Goal: Information Seeking & Learning: Learn about a topic

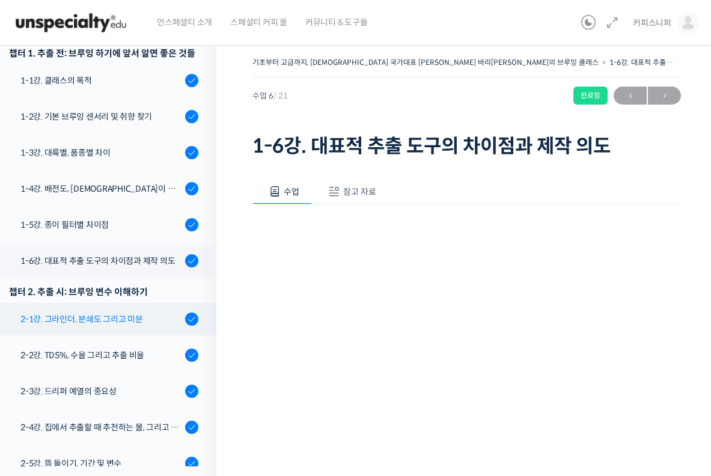
scroll to position [218, 0]
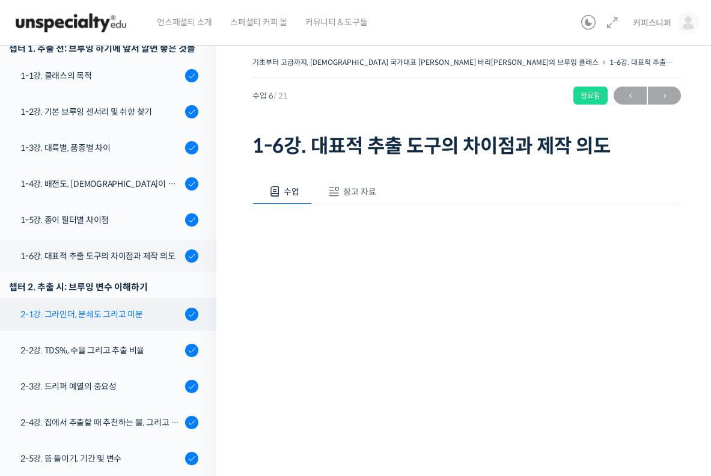
click at [132, 298] on link "2-1강. 그라인더, 분쇄도 그리고 미분" at bounding box center [105, 314] width 222 height 32
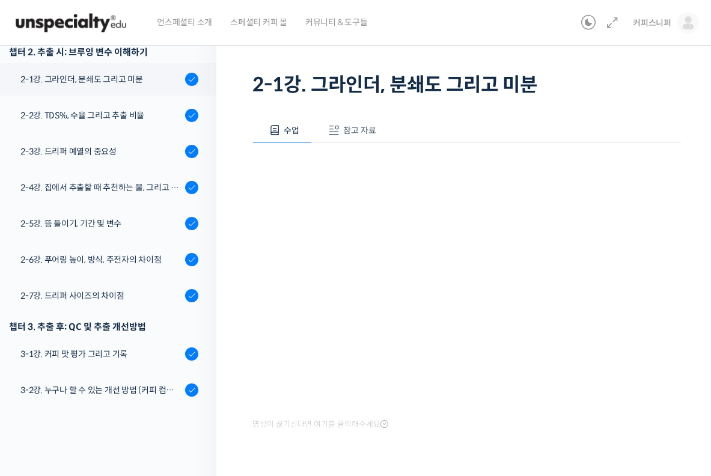
scroll to position [78, 0]
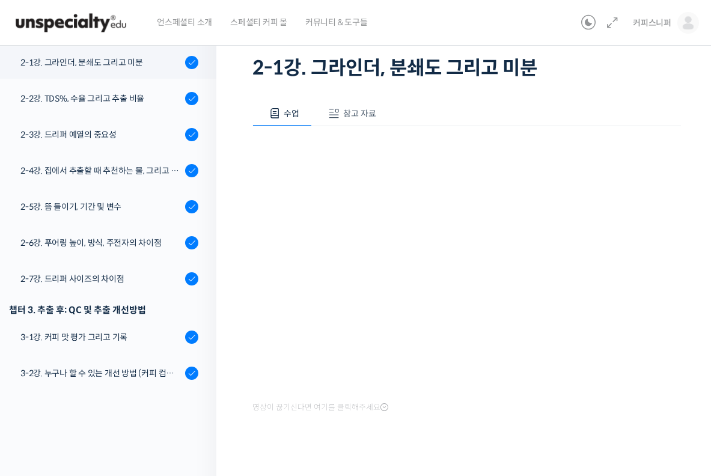
click at [375, 114] on span "참고 자료" at bounding box center [359, 113] width 33 height 11
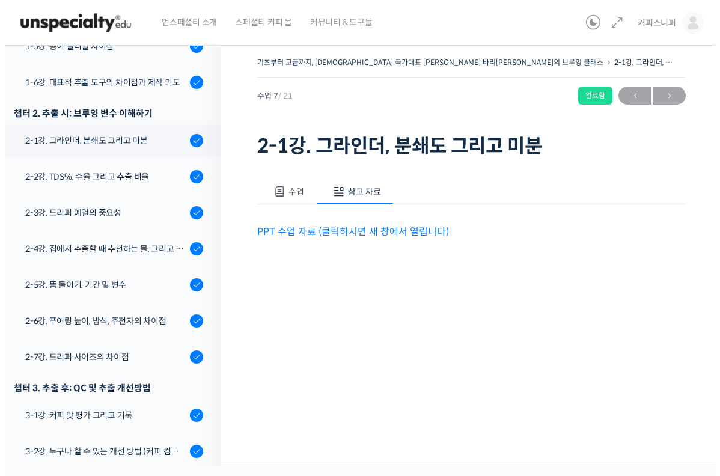
scroll to position [0, 0]
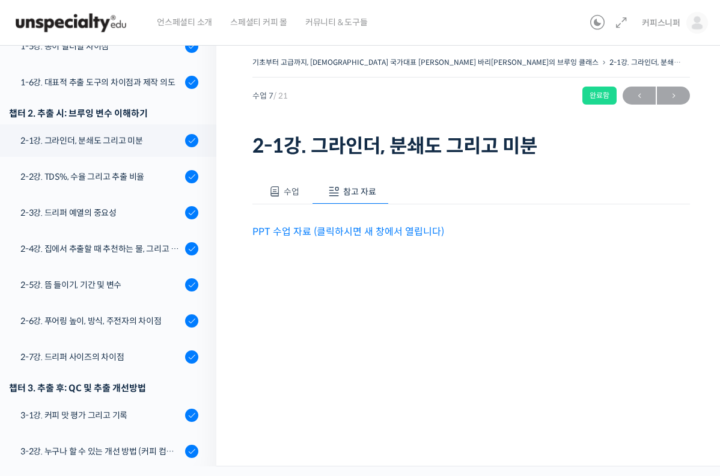
click at [373, 232] on link "PPT 수업 자료 (클릭하시면 새 창에서 열립니다)" at bounding box center [348, 231] width 192 height 13
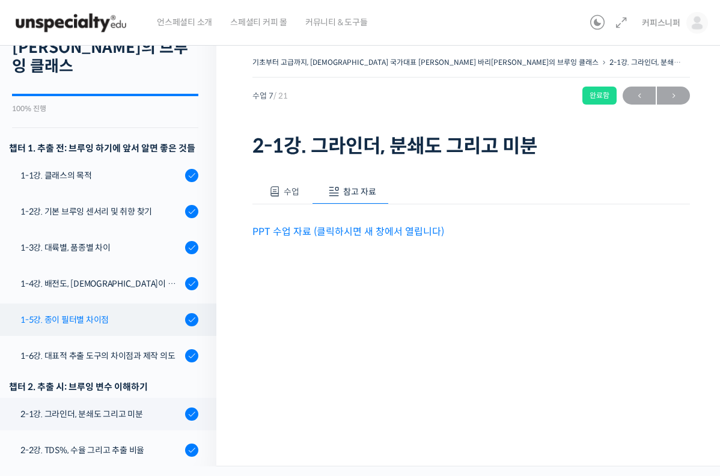
scroll to position [118, 0]
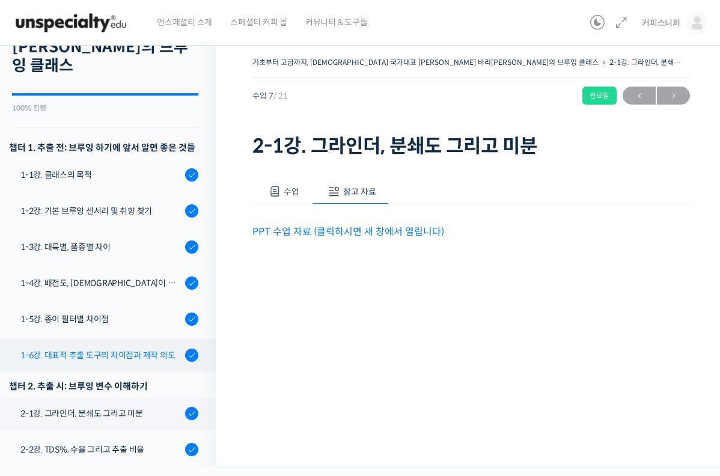
click at [131, 349] on div "1-6강. 대표적 추출 도구의 차이점과 제작 의도" at bounding box center [100, 355] width 161 height 13
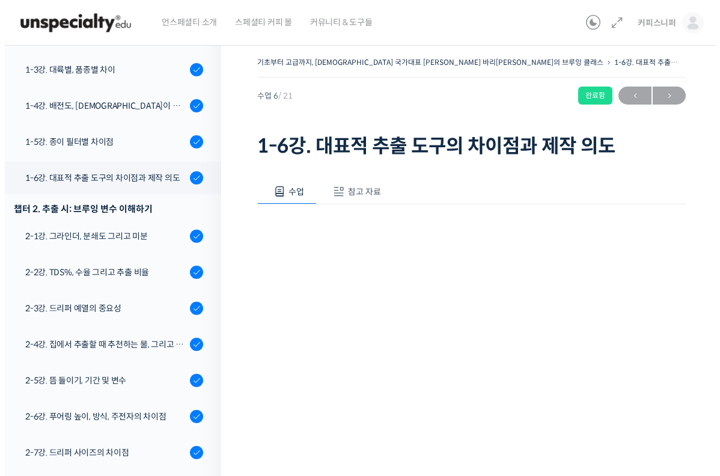
scroll to position [355, 0]
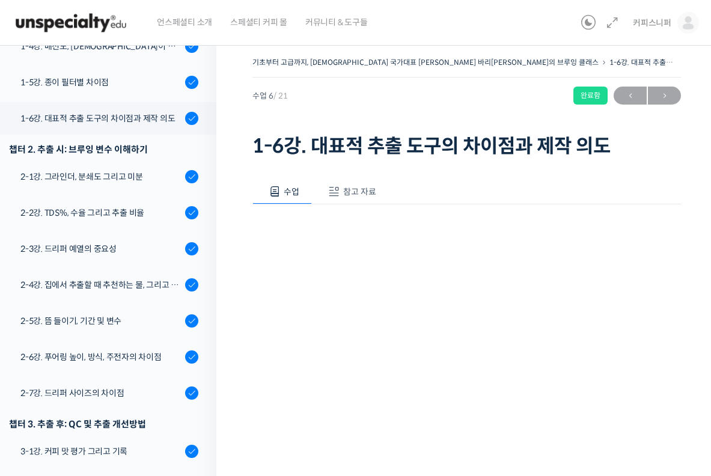
click at [370, 198] on button "참고 자료" at bounding box center [350, 191] width 77 height 25
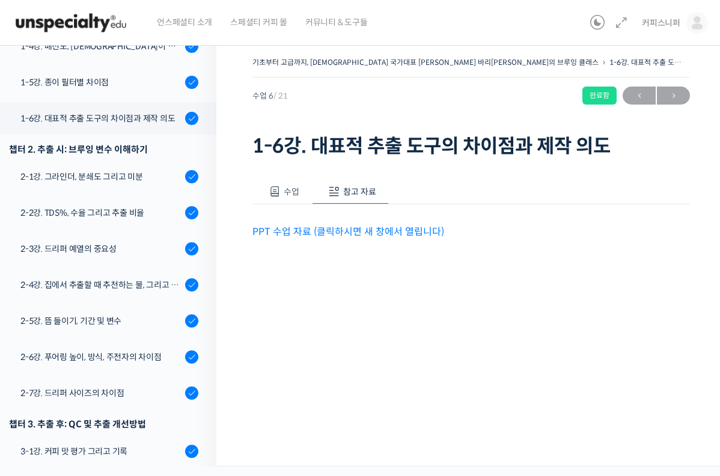
click at [361, 228] on link "PPT 수업 자료 (클릭하시면 새 창에서 열립니다)" at bounding box center [348, 231] width 192 height 13
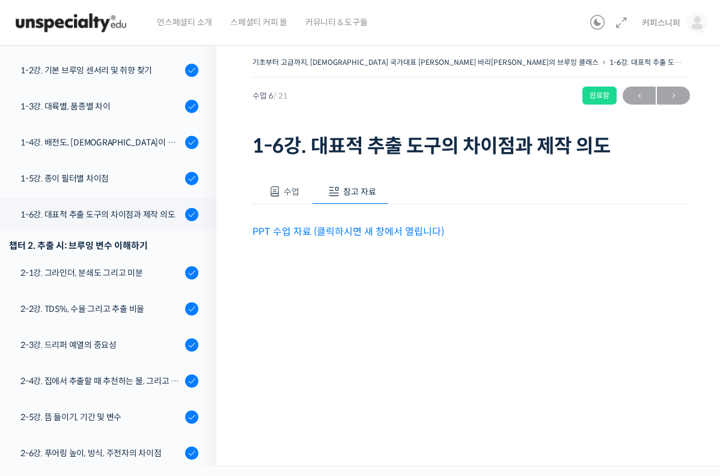
scroll to position [243, 0]
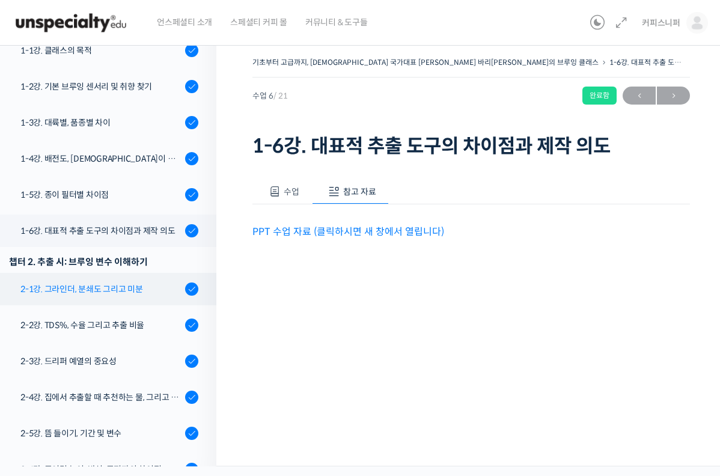
click at [123, 283] on div "2-1강. 그라인더, 분쇄도 그리고 미분" at bounding box center [100, 289] width 161 height 13
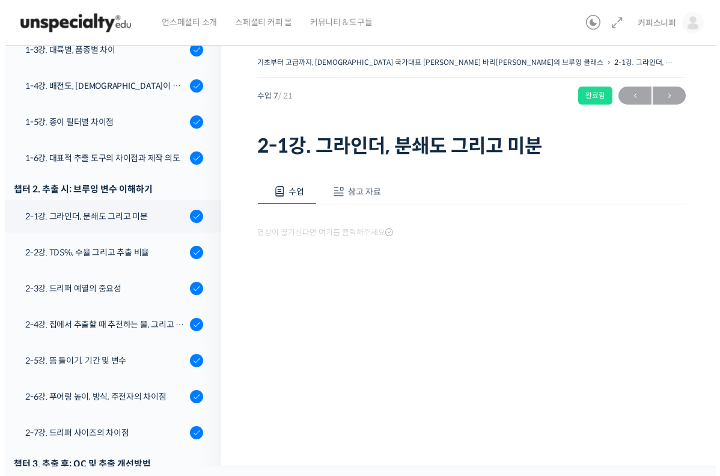
scroll to position [391, 0]
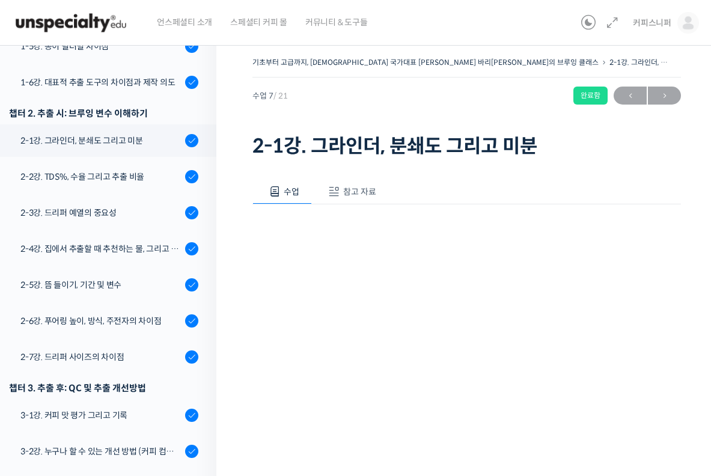
click at [354, 192] on span "참고 자료" at bounding box center [359, 191] width 33 height 11
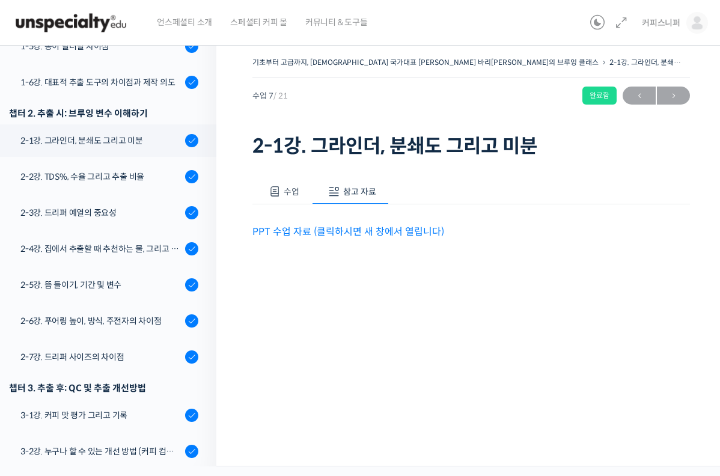
click at [370, 231] on link "PPT 수업 자료 (클릭하시면 새 창에서 열립니다)" at bounding box center [348, 231] width 192 height 13
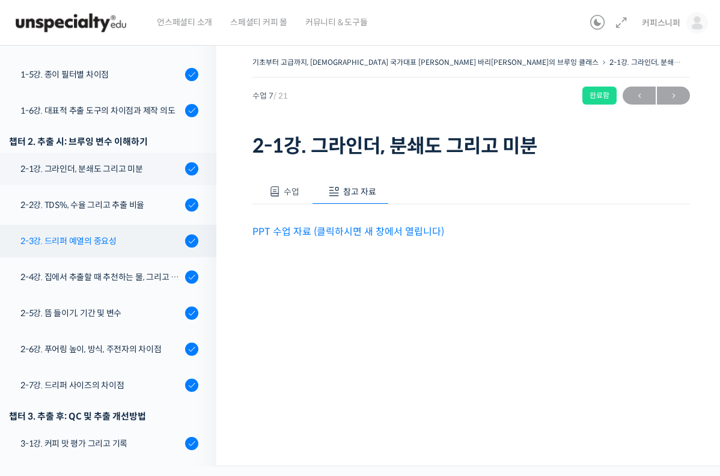
scroll to position [362, 0]
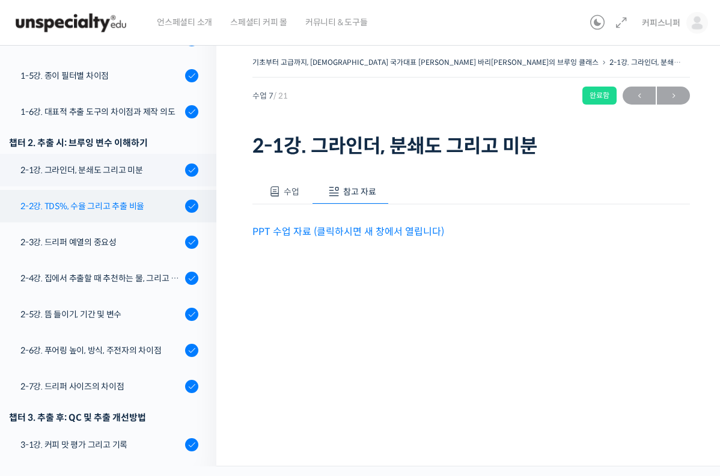
click at [126, 190] on link "2-2강. TDS%, 수율 그리고 추출 비율" at bounding box center [105, 206] width 222 height 32
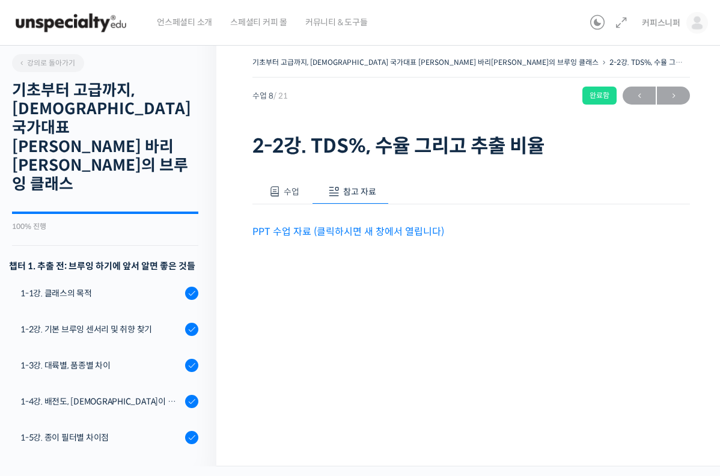
scroll to position [450, 0]
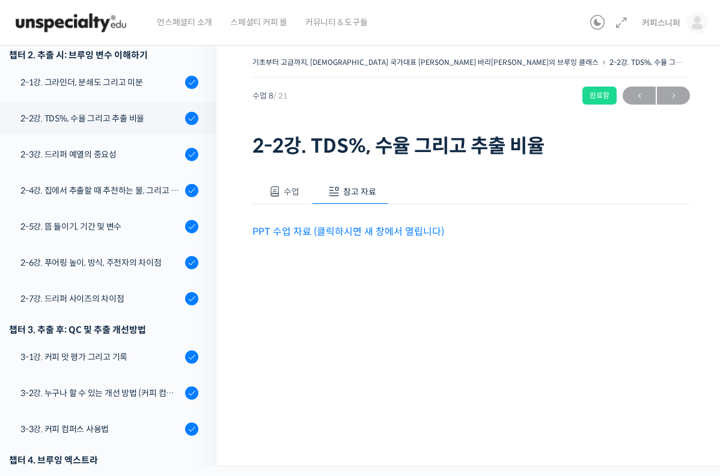
click at [341, 221] on div "PPT 수업 자료 (클릭하시면 새 창에서 열립니다)" at bounding box center [471, 221] width 438 height 35
click at [338, 237] on p "PPT 수업 자료 (클릭하시면 새 창에서 열립니다)" at bounding box center [471, 232] width 438 height 16
click at [341, 232] on link "PPT 수업 자료 (클릭하시면 새 창에서 열립니다)" at bounding box center [348, 231] width 192 height 13
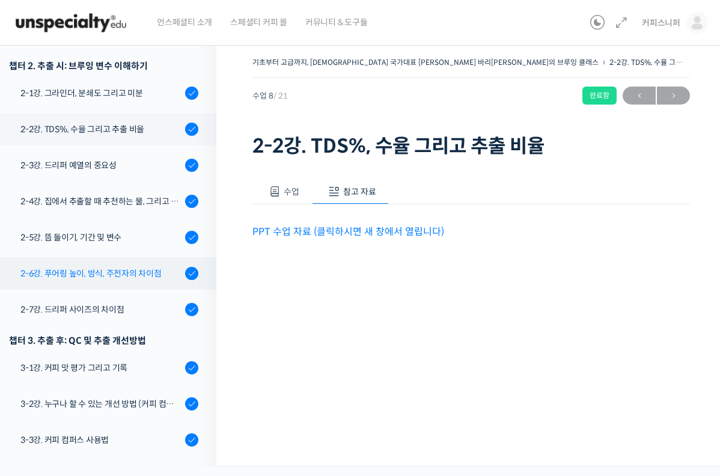
scroll to position [342, 0]
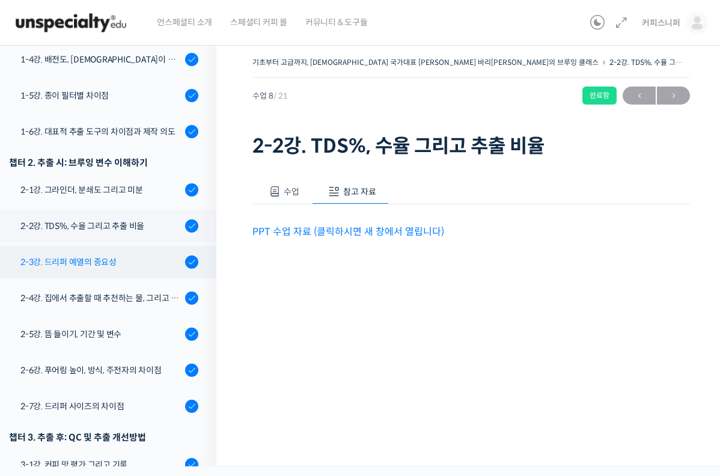
click at [112, 255] on div "2-3강. 드리퍼 예열의 중요성" at bounding box center [100, 261] width 161 height 13
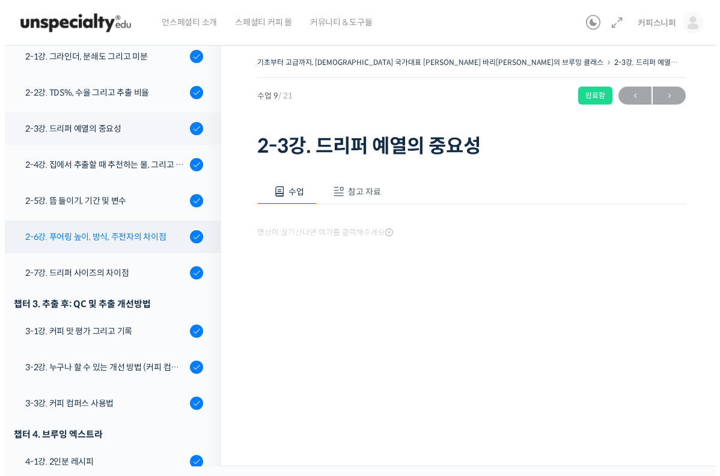
scroll to position [486, 0]
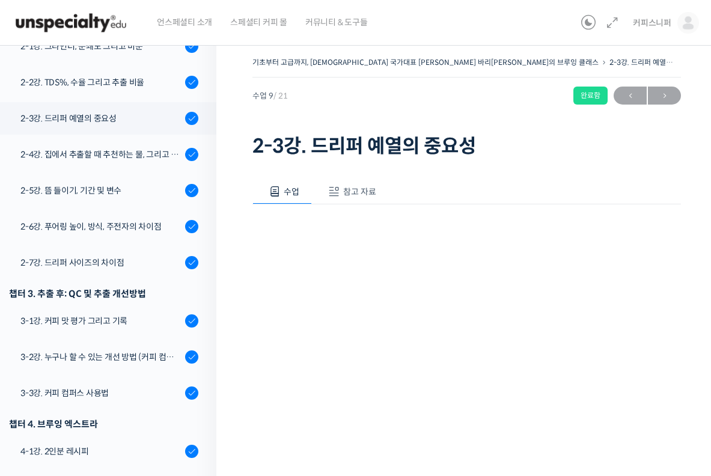
click at [385, 195] on button "참고 자료" at bounding box center [350, 191] width 77 height 25
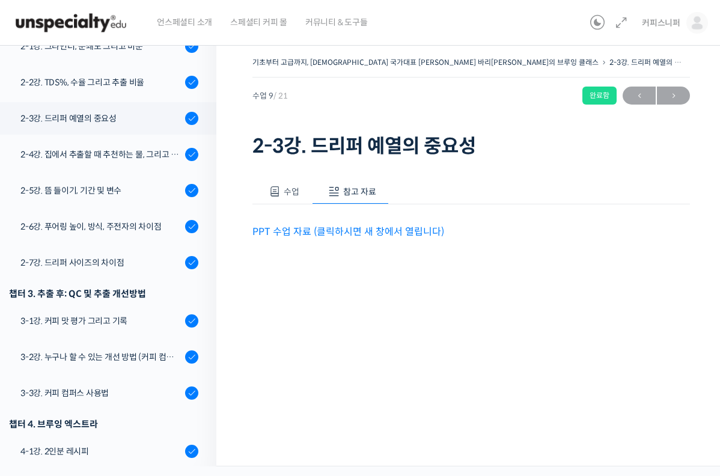
click at [345, 228] on link "PPT 수업 자료 (클릭하시면 새 창에서 열립니다)" at bounding box center [348, 231] width 192 height 13
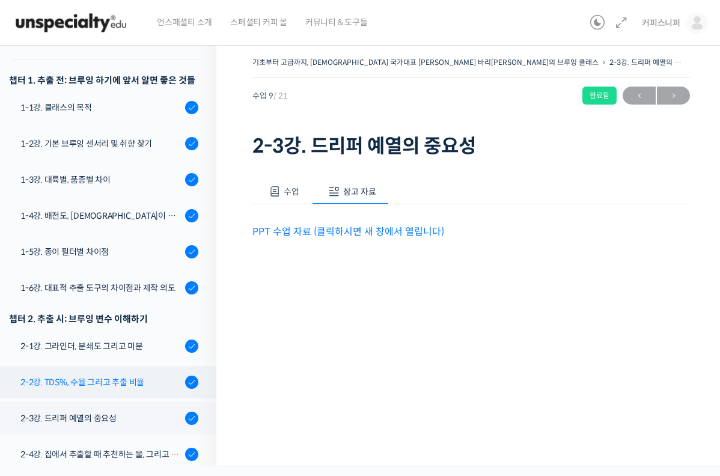
scroll to position [188, 0]
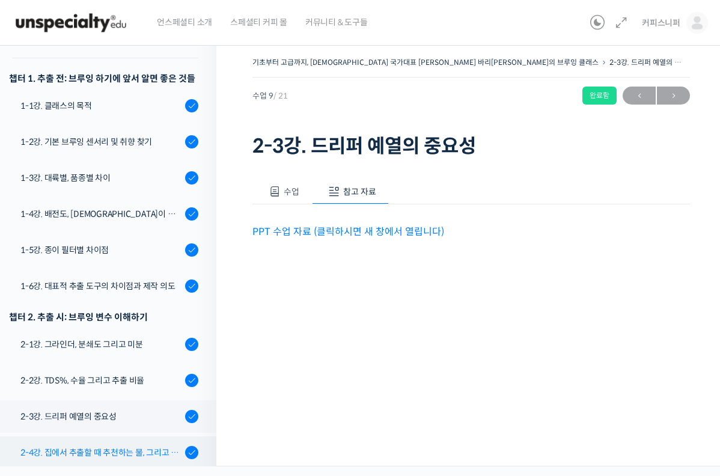
click at [97, 436] on link "2-4강. 집에서 추출할 때 추천하는 물, 그리고 이유" at bounding box center [105, 452] width 222 height 32
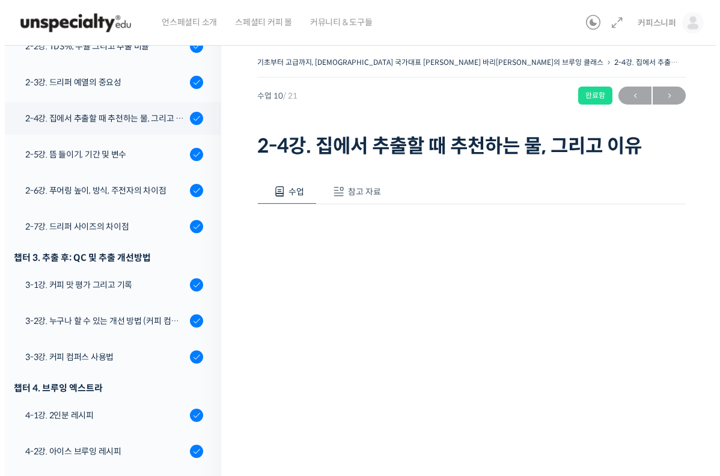
scroll to position [522, 0]
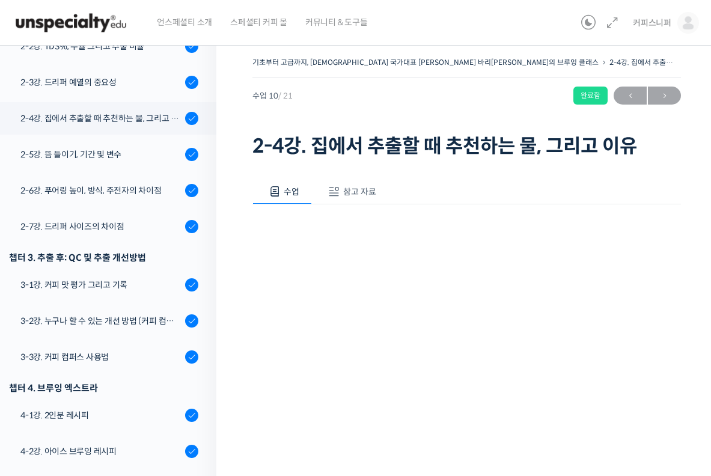
click at [352, 194] on span "참고 자료" at bounding box center [359, 191] width 33 height 11
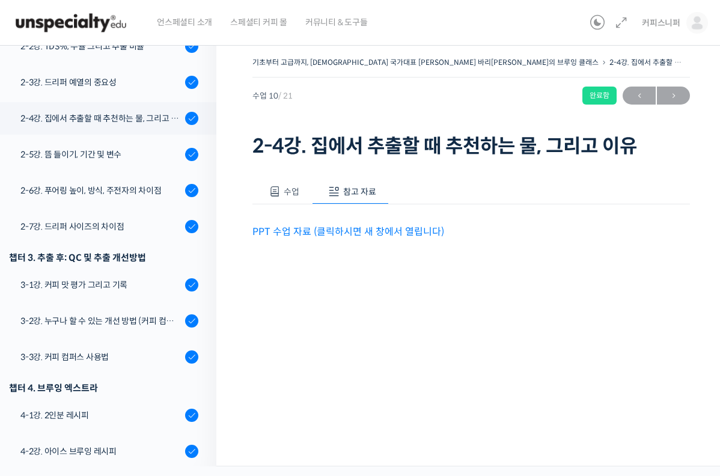
click at [359, 231] on link "PPT 수업 자료 (클릭하시면 새 창에서 열립니다)" at bounding box center [348, 231] width 192 height 13
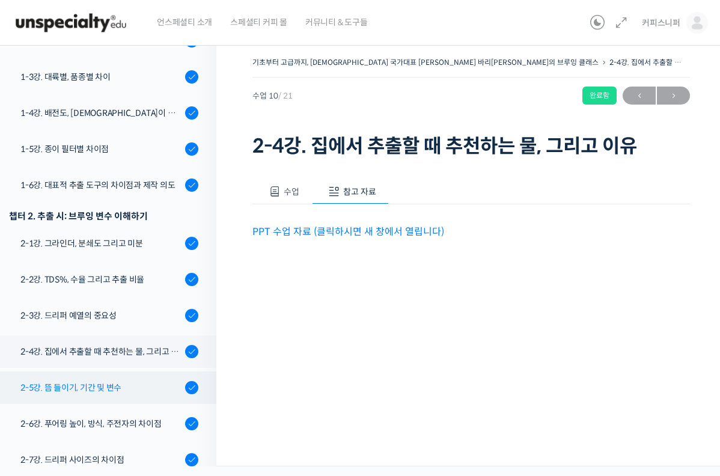
scroll to position [314, 0]
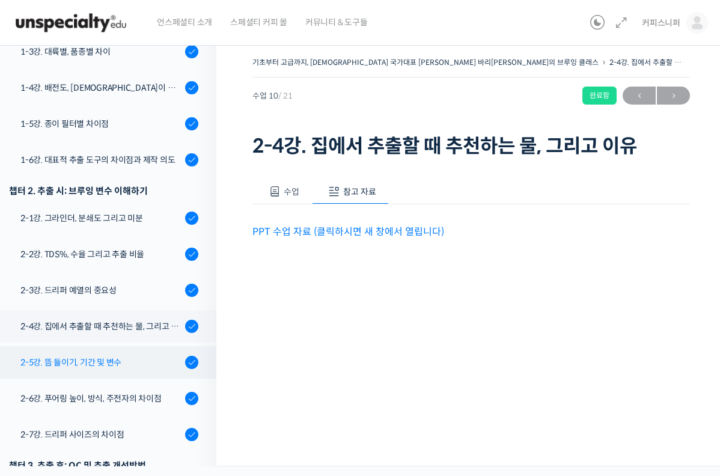
click at [124, 356] on div "2-5강. 뜸 들이기, 기간 및 변수" at bounding box center [100, 362] width 161 height 13
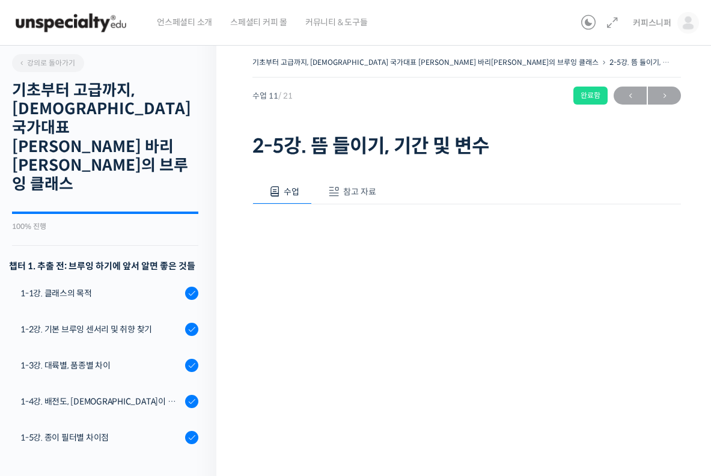
scroll to position [460, 0]
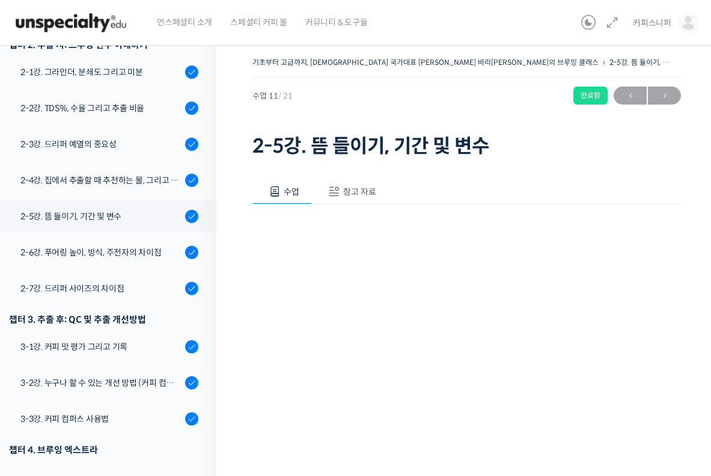
click at [363, 195] on span "참고 자료" at bounding box center [359, 191] width 33 height 11
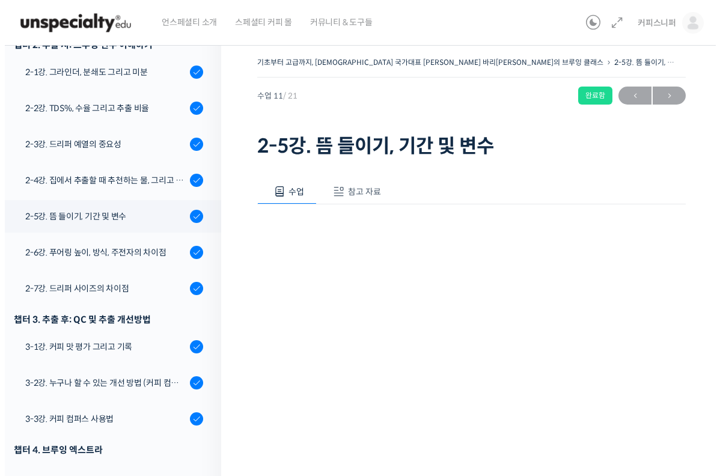
scroll to position [558, 0]
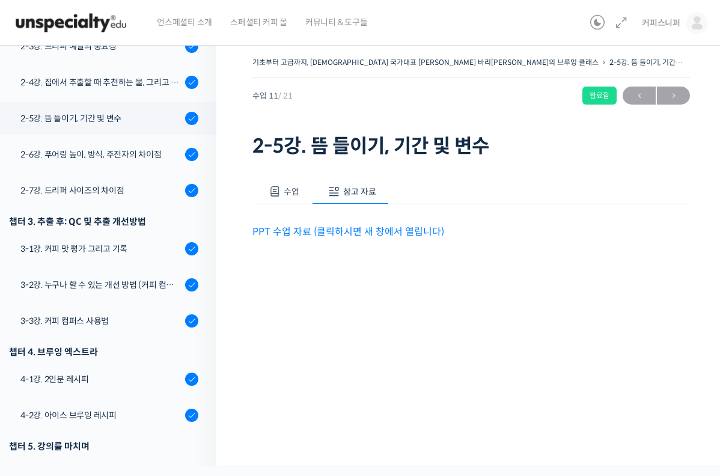
click at [336, 234] on link "PPT 수업 자료 (클릭하시면 새 창에서 열립니다)" at bounding box center [348, 231] width 192 height 13
click at [118, 148] on div "2-6강. 푸어링 높이, 방식, 주전자의 차이점" at bounding box center [100, 154] width 161 height 13
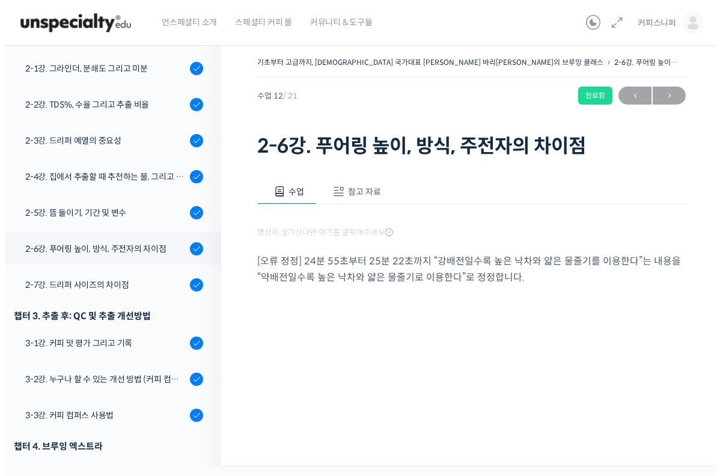
scroll to position [594, 0]
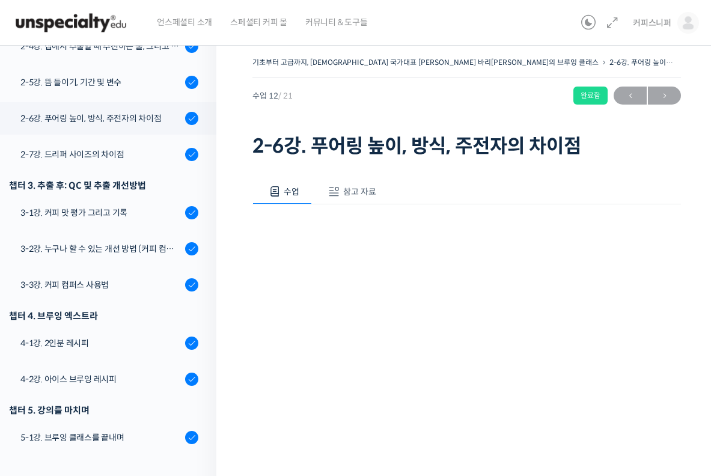
click at [356, 191] on span "참고 자료" at bounding box center [359, 191] width 33 height 11
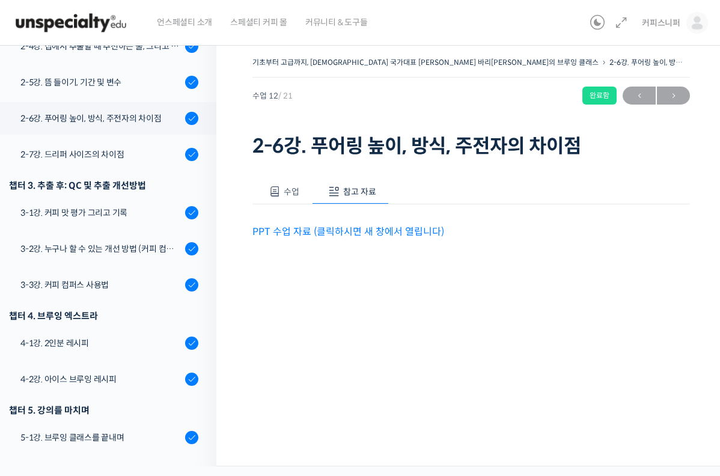
click at [301, 233] on link "PPT 수업 자료 (클릭하시면 새 창에서 열립니다)" at bounding box center [348, 231] width 192 height 13
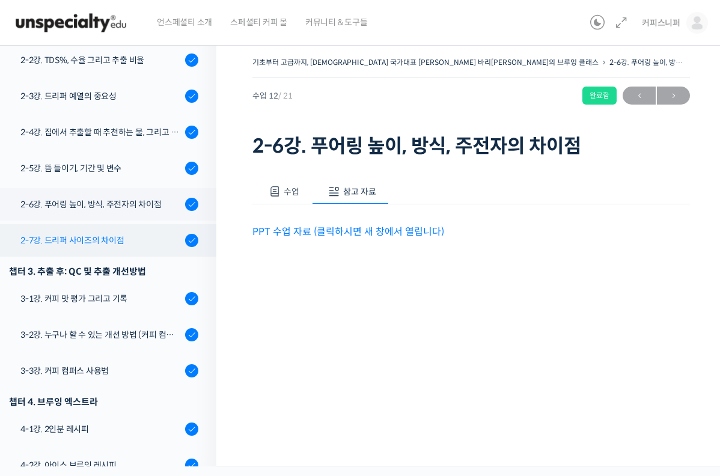
scroll to position [487, 0]
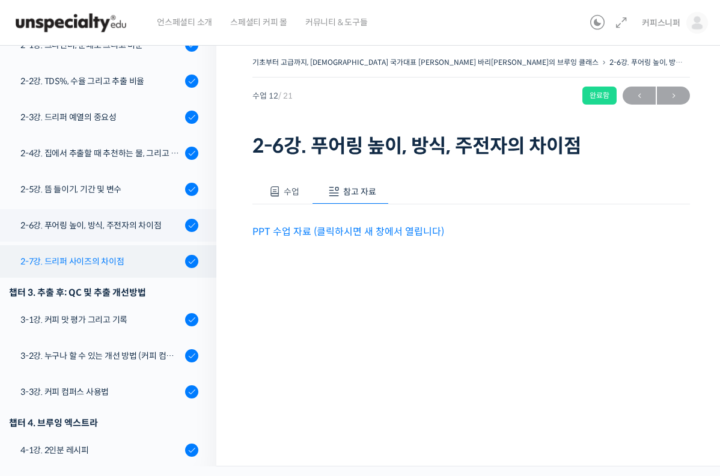
click at [120, 255] on div "2-7강. 드리퍼 사이즈의 차이점" at bounding box center [100, 261] width 161 height 13
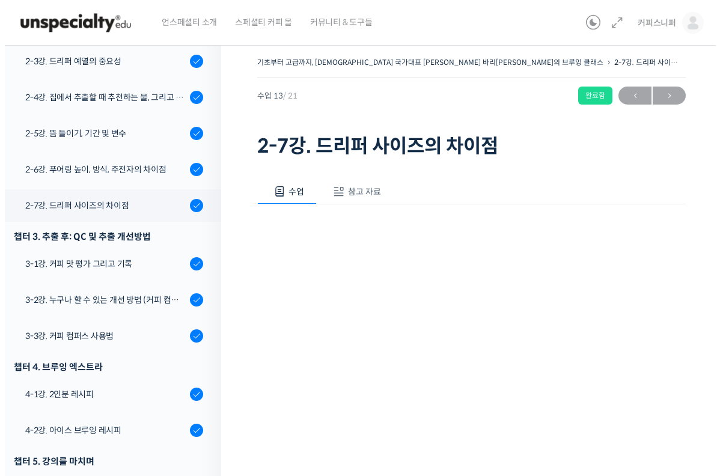
scroll to position [606, 0]
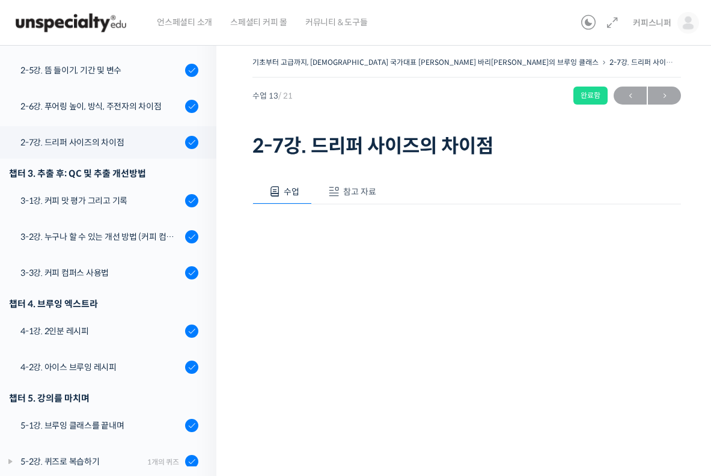
click at [367, 196] on span "참고 자료" at bounding box center [359, 191] width 33 height 11
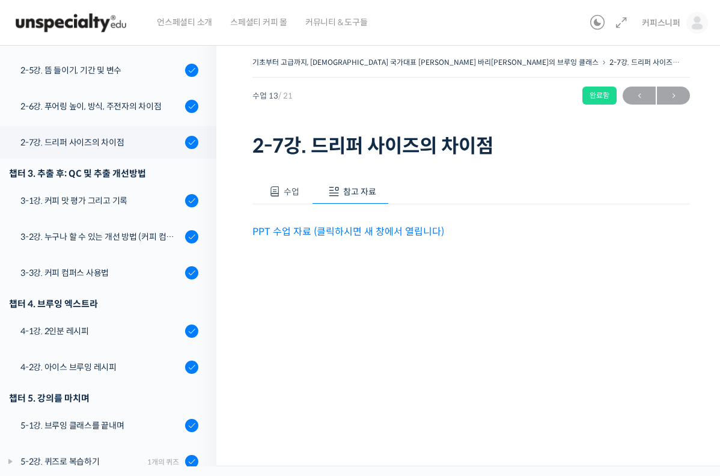
click at [353, 231] on link "PPT 수업 자료 (클릭하시면 새 창에서 열립니다)" at bounding box center [348, 231] width 192 height 13
click at [132, 185] on link "3-1강. 커피 맛 평가 그리고 기록" at bounding box center [105, 201] width 222 height 32
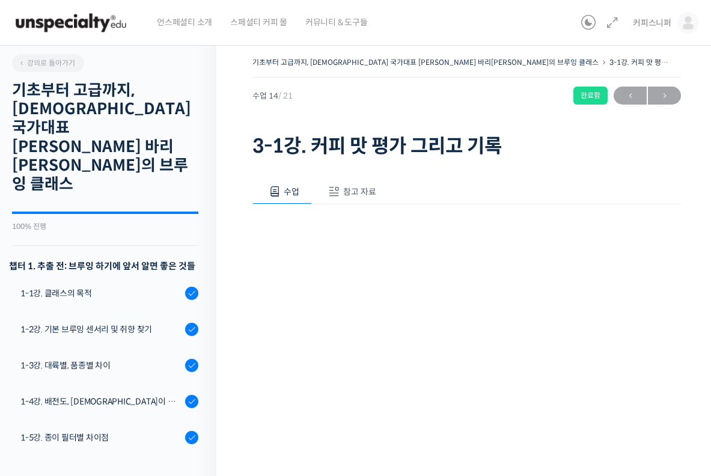
scroll to position [606, 0]
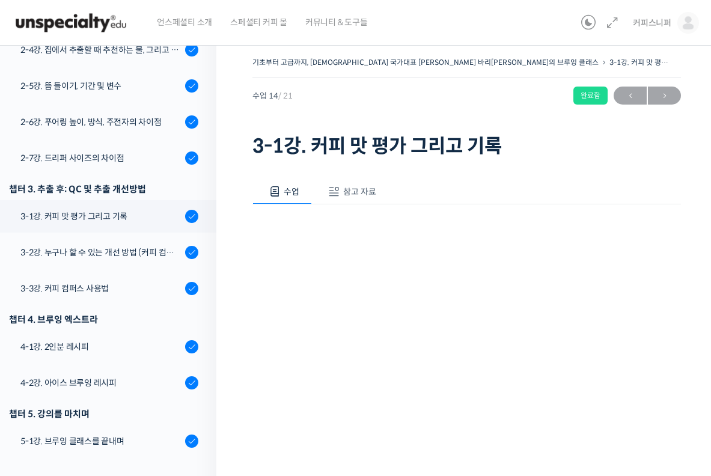
click at [346, 194] on span "참고 자료" at bounding box center [359, 191] width 33 height 11
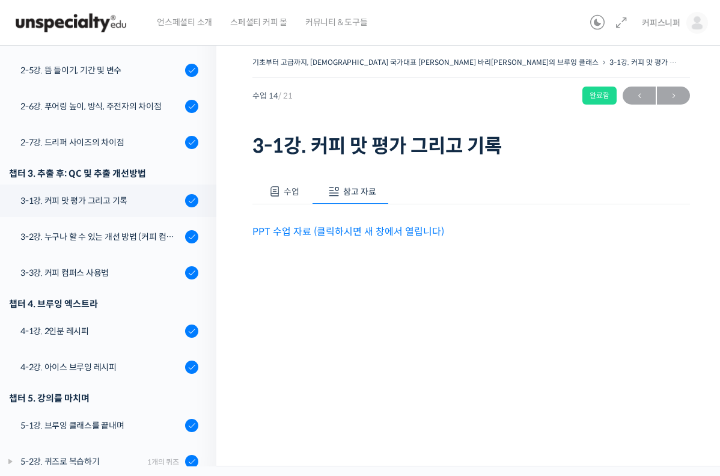
click at [329, 224] on p "PPT 수업 자료 (클릭하시면 새 창에서 열립니다)" at bounding box center [471, 232] width 438 height 16
click at [329, 230] on link "PPT 수업 자료 (클릭하시면 새 창에서 열립니다)" at bounding box center [348, 231] width 192 height 13
click at [105, 230] on div "3-2강. 누구나 할 수 있는 개선 방법 (커피 컴퍼스)" at bounding box center [100, 236] width 161 height 13
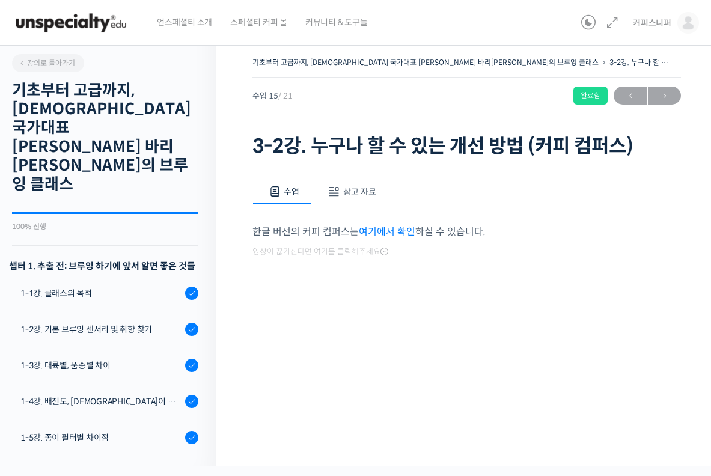
scroll to position [606, 0]
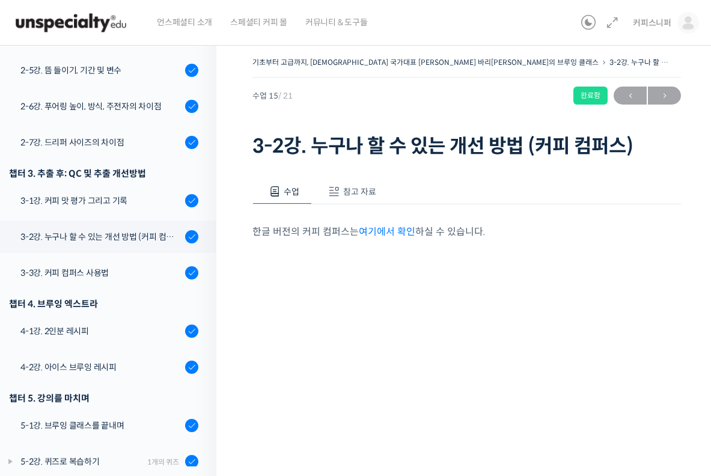
click at [351, 187] on span "참고 자료" at bounding box center [359, 191] width 33 height 11
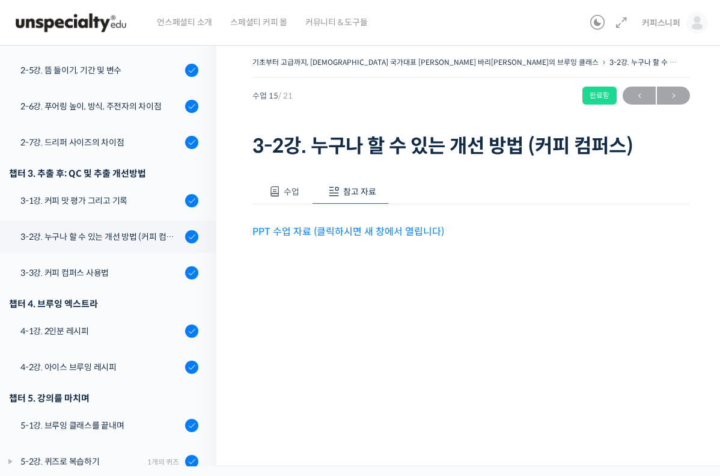
click at [342, 235] on link "PPT 수업 자료 (클릭하시면 새 창에서 열립니다)" at bounding box center [348, 231] width 192 height 13
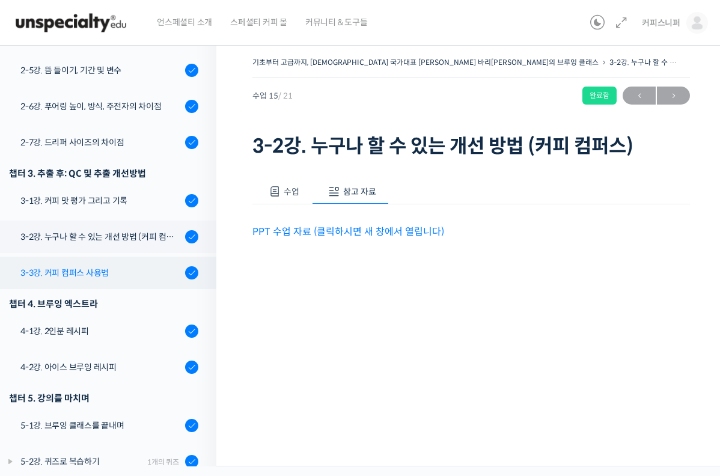
click at [140, 257] on link "3-3강. 커피 컴퍼스 사용법" at bounding box center [105, 273] width 222 height 32
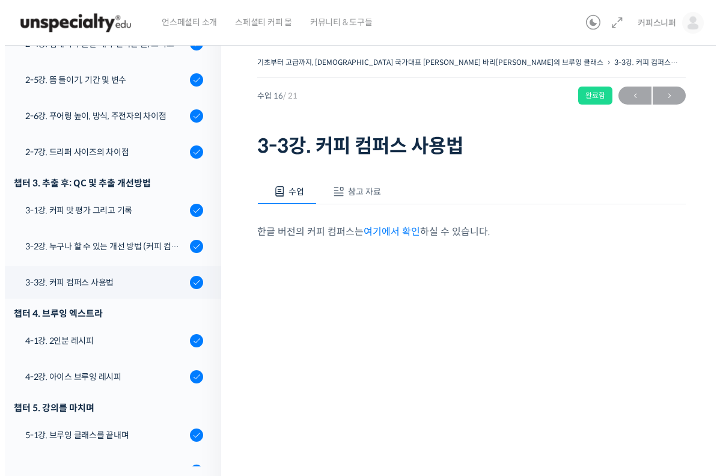
scroll to position [606, 0]
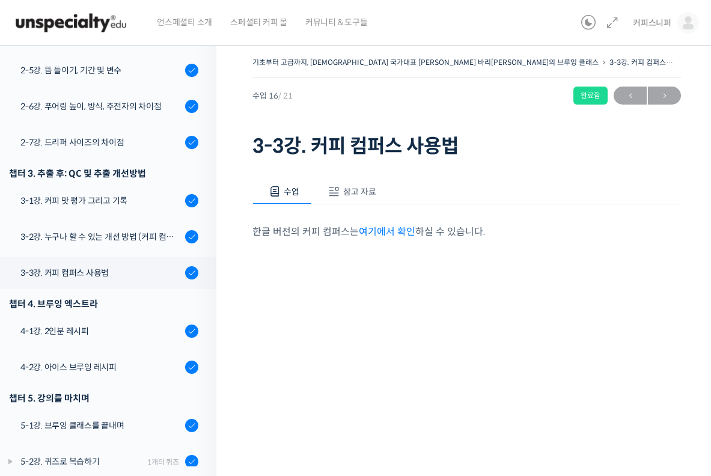
click at [351, 195] on span "참고 자료" at bounding box center [359, 191] width 33 height 11
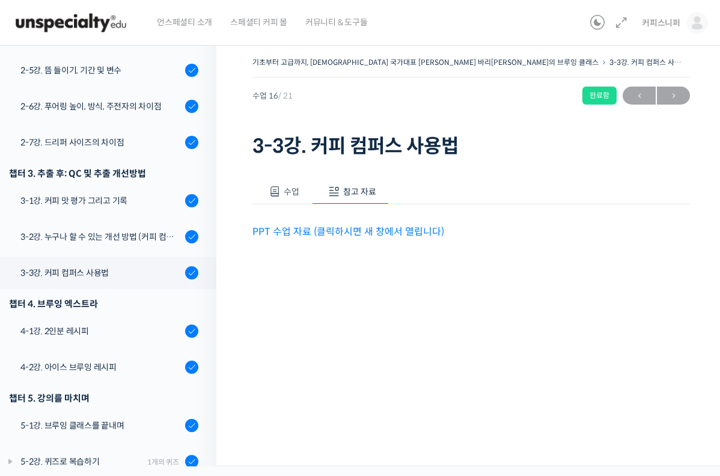
click at [332, 224] on p "PPT 수업 자료 (클릭하시면 새 창에서 열립니다)" at bounding box center [471, 232] width 438 height 16
click at [331, 228] on link "PPT 수업 자료 (클릭하시면 새 창에서 열립니다)" at bounding box center [348, 231] width 192 height 13
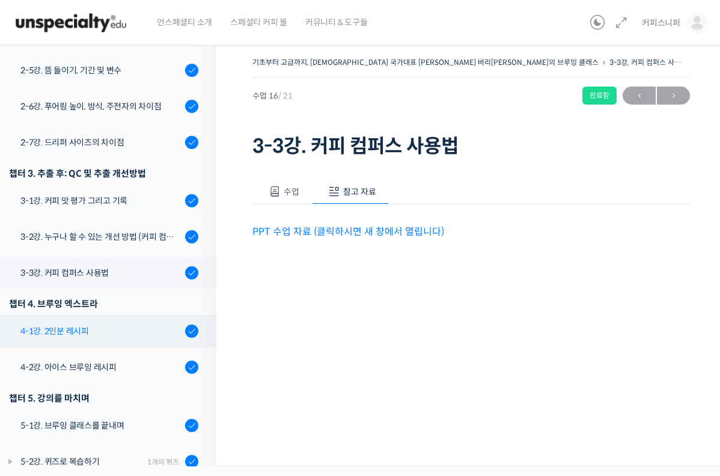
click at [120, 315] on link "4-1강. 2인분 레시피" at bounding box center [105, 331] width 222 height 32
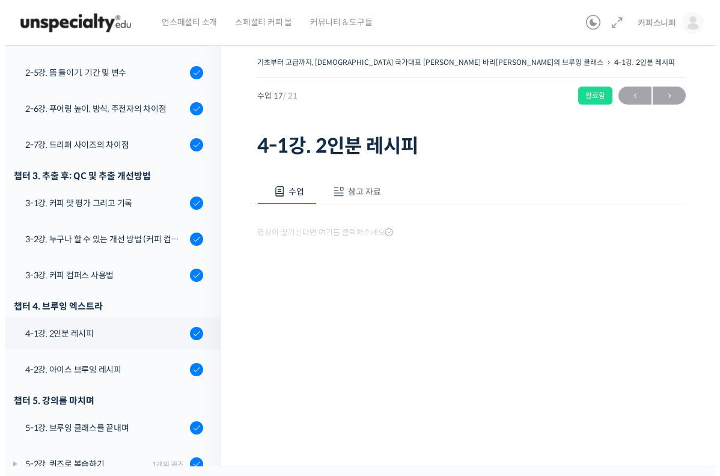
scroll to position [606, 0]
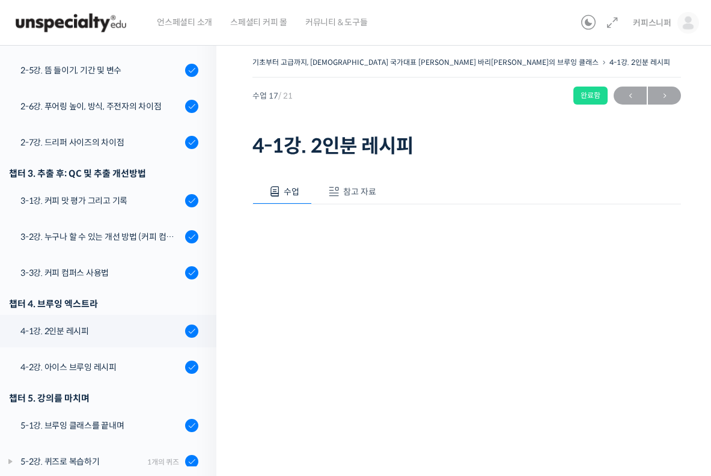
click at [352, 193] on span "참고 자료" at bounding box center [359, 191] width 33 height 11
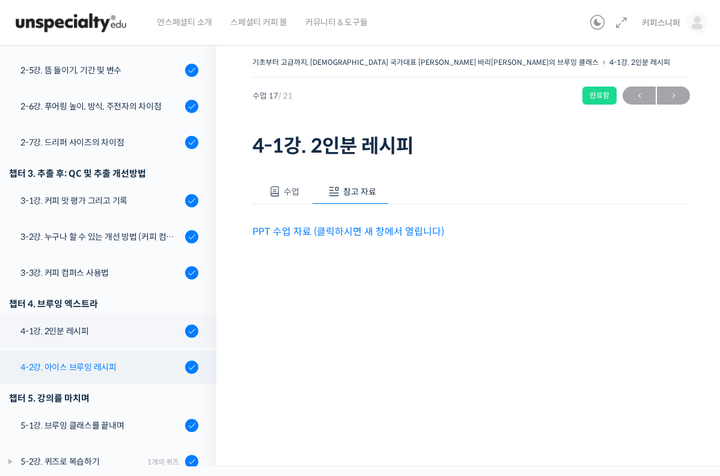
click at [118, 361] on div "4-2강. 아이스 브루잉 레시피" at bounding box center [100, 367] width 161 height 13
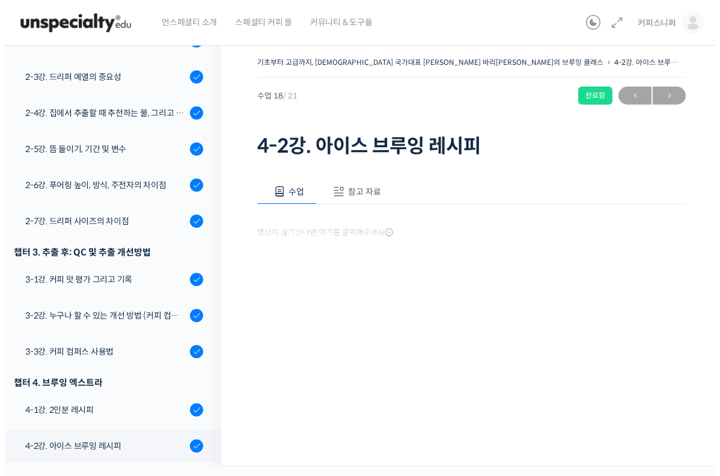
scroll to position [606, 0]
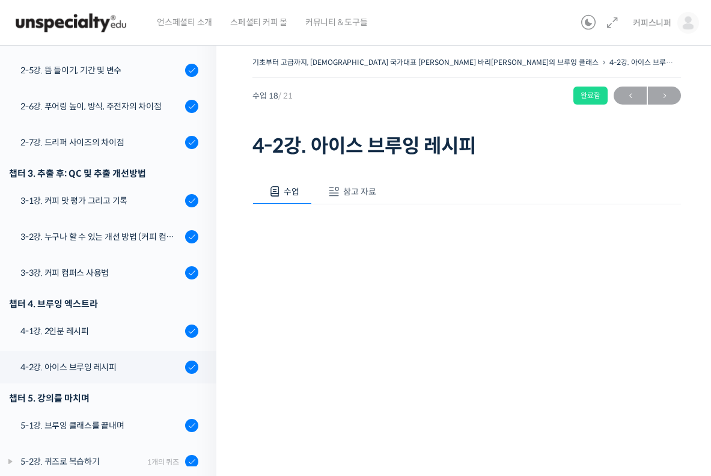
click at [349, 198] on button "참고 자료" at bounding box center [350, 191] width 77 height 25
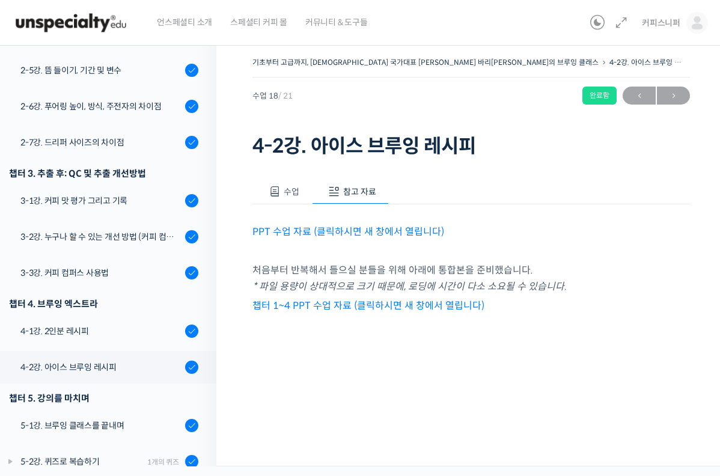
click at [331, 231] on link "PPT 수업 자료 (클릭하시면 새 창에서 열립니다)" at bounding box center [348, 231] width 192 height 13
click at [137, 419] on div "5-1강. 브루잉 클래스를 끝내며" at bounding box center [100, 425] width 161 height 13
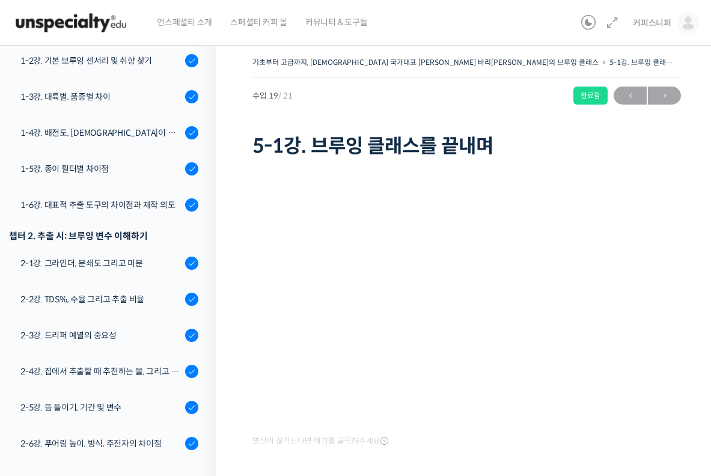
scroll to position [127, 0]
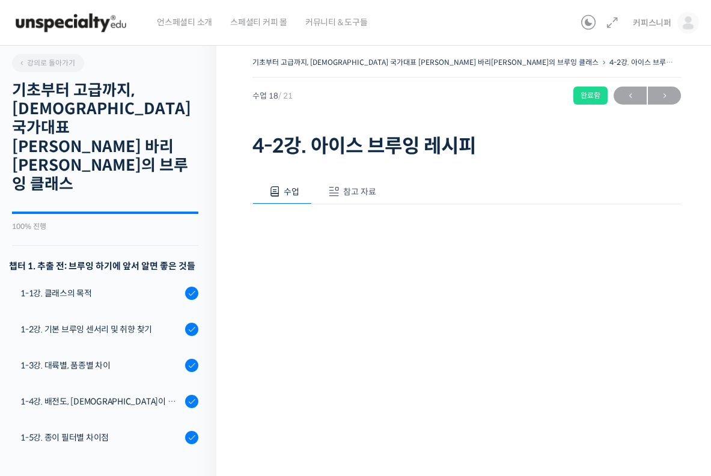
scroll to position [606, 0]
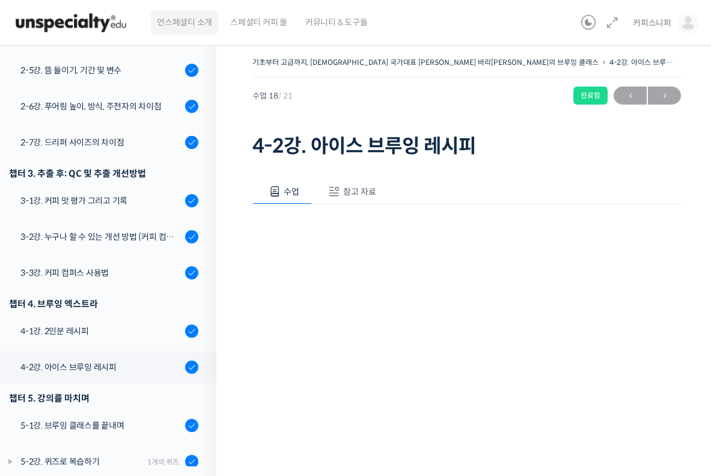
click at [179, 24] on span "언스페셜티 소개" at bounding box center [184, 22] width 55 height 46
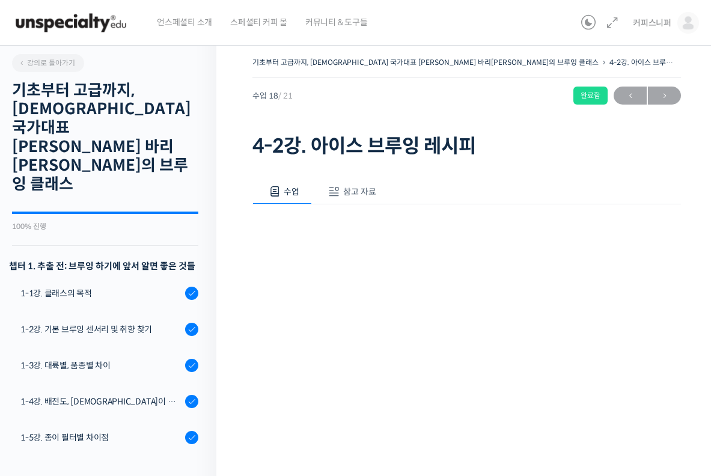
scroll to position [0, 0]
click at [94, 20] on img at bounding box center [71, 23] width 118 height 36
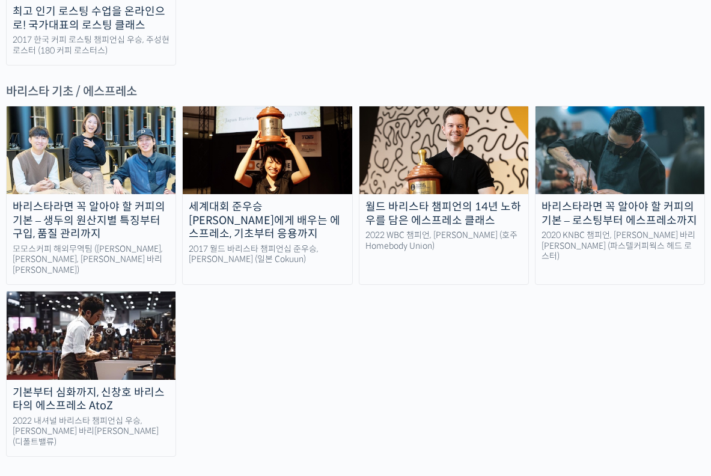
scroll to position [1650, 0]
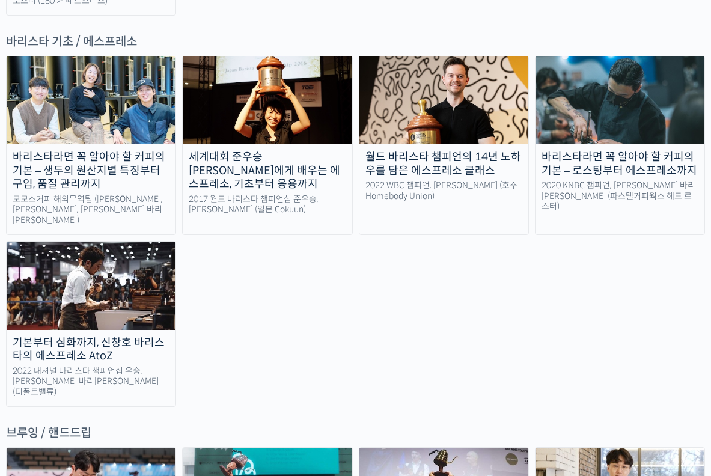
click at [366, 240] on div "바리스타라면 꼭 알아야 할 커피의 기본 – 생두의 원산지별 특징부터 구입, 품질 관리까지 모모스커피 해외무역팀 (전주연, 추경하, [PERSO…" at bounding box center [355, 231] width 699 height 351
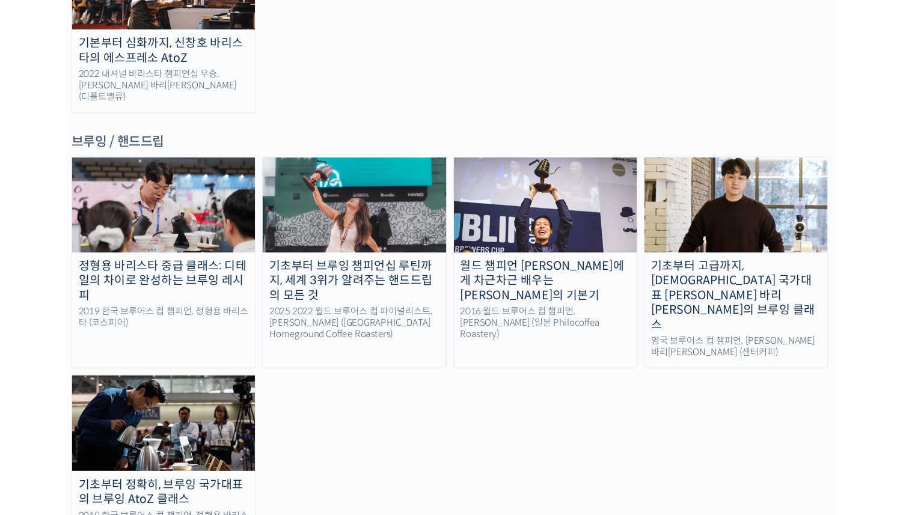
scroll to position [1963, 0]
